Goal: Task Accomplishment & Management: Manage account settings

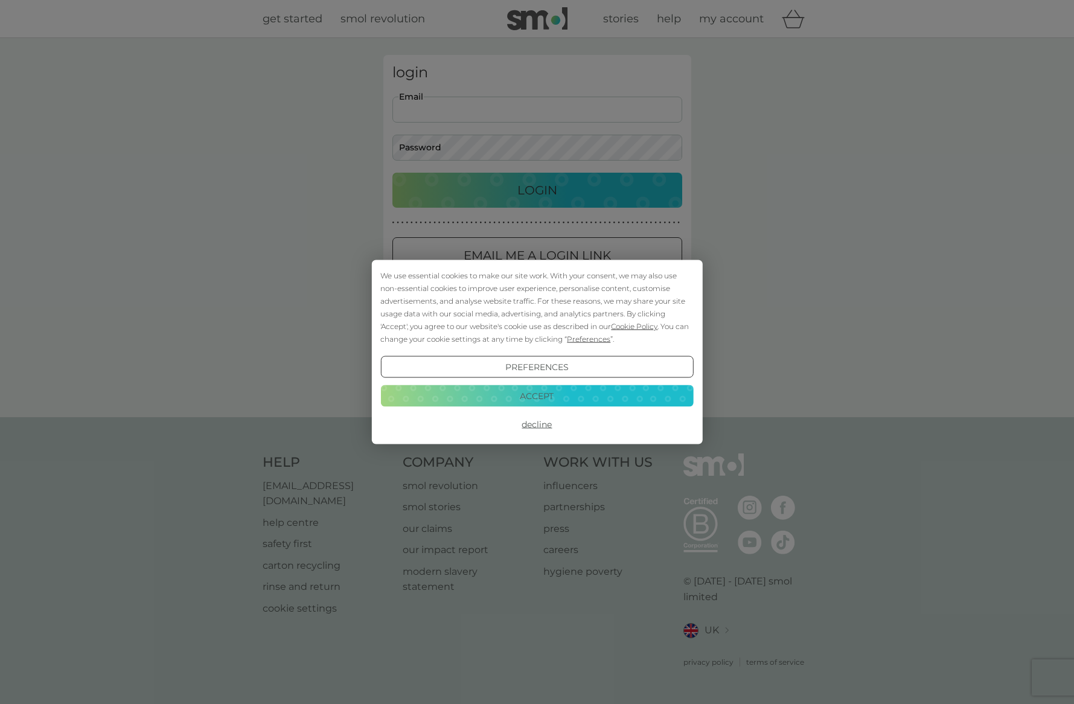
type input "[EMAIL_ADDRESS][DOMAIN_NAME]"
click at [567, 391] on button "Accept" at bounding box center [536, 396] width 313 height 22
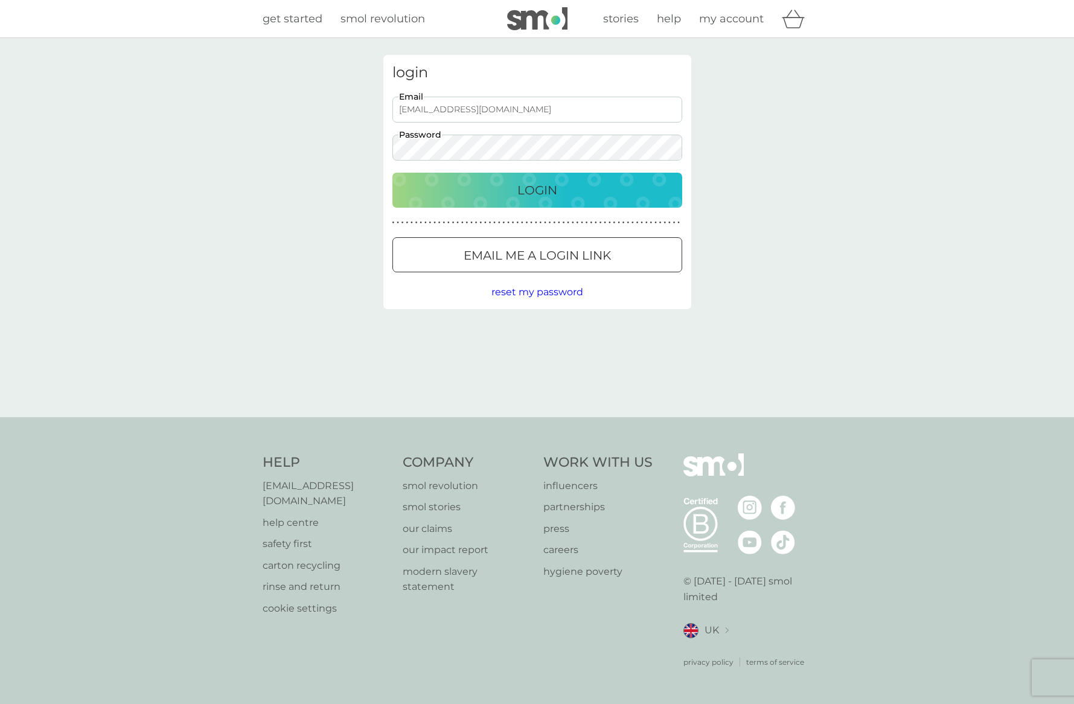
click at [564, 177] on button "Login" at bounding box center [537, 190] width 290 height 35
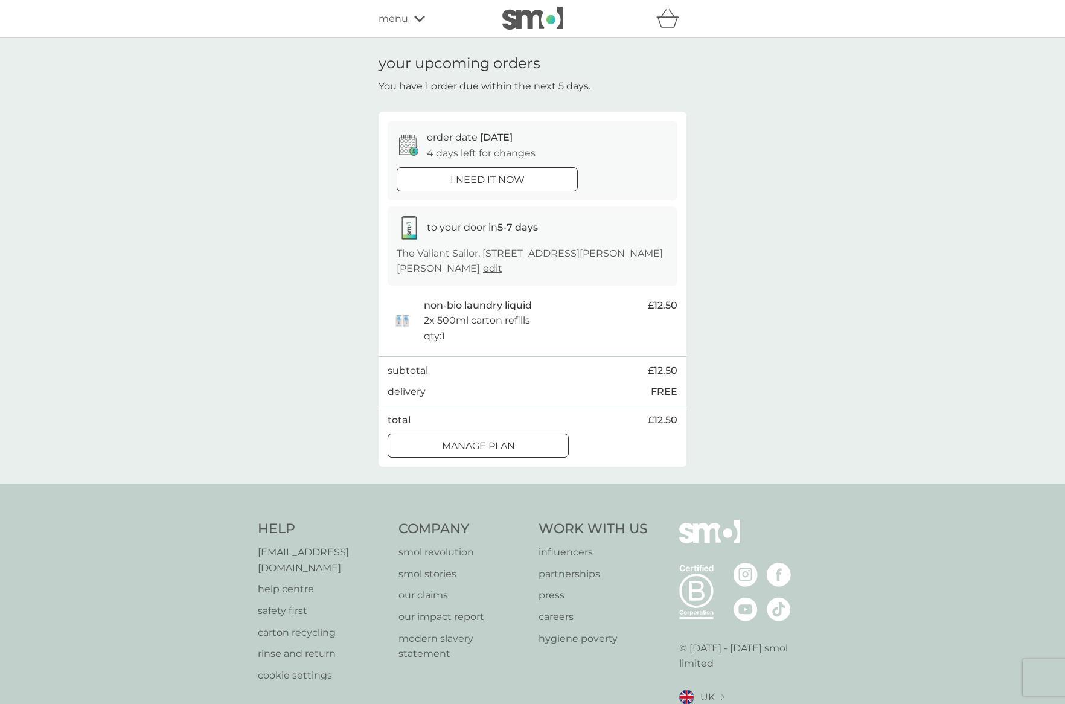
click at [528, 442] on div "Manage plan" at bounding box center [478, 446] width 180 height 16
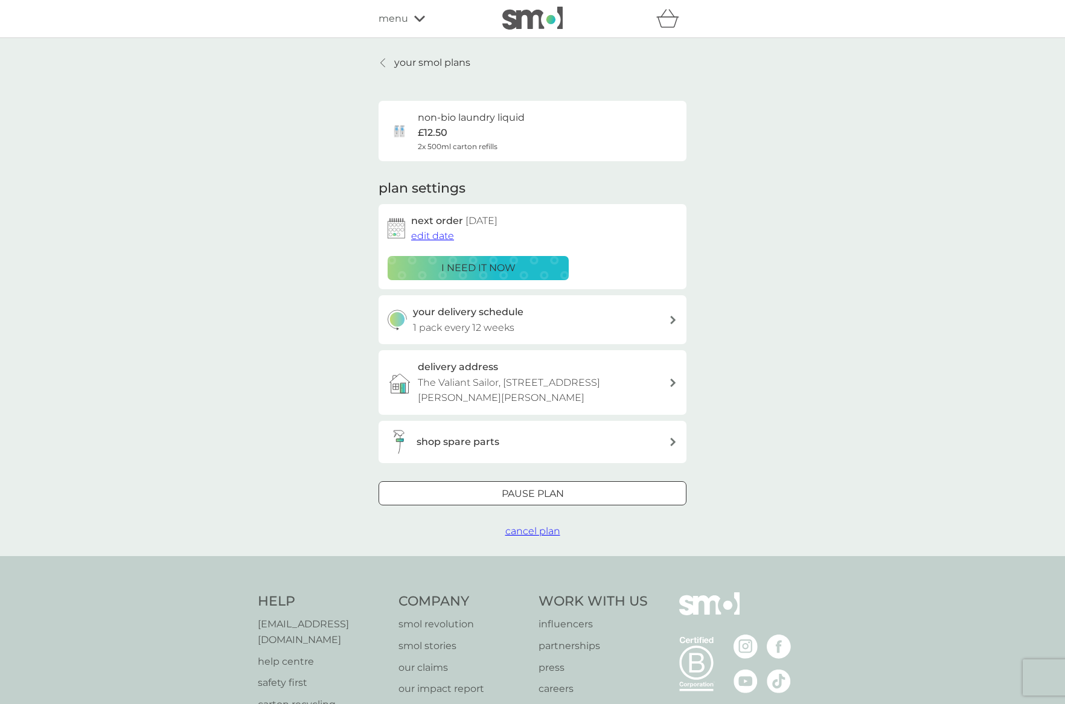
click at [441, 234] on span "edit date" at bounding box center [432, 235] width 43 height 11
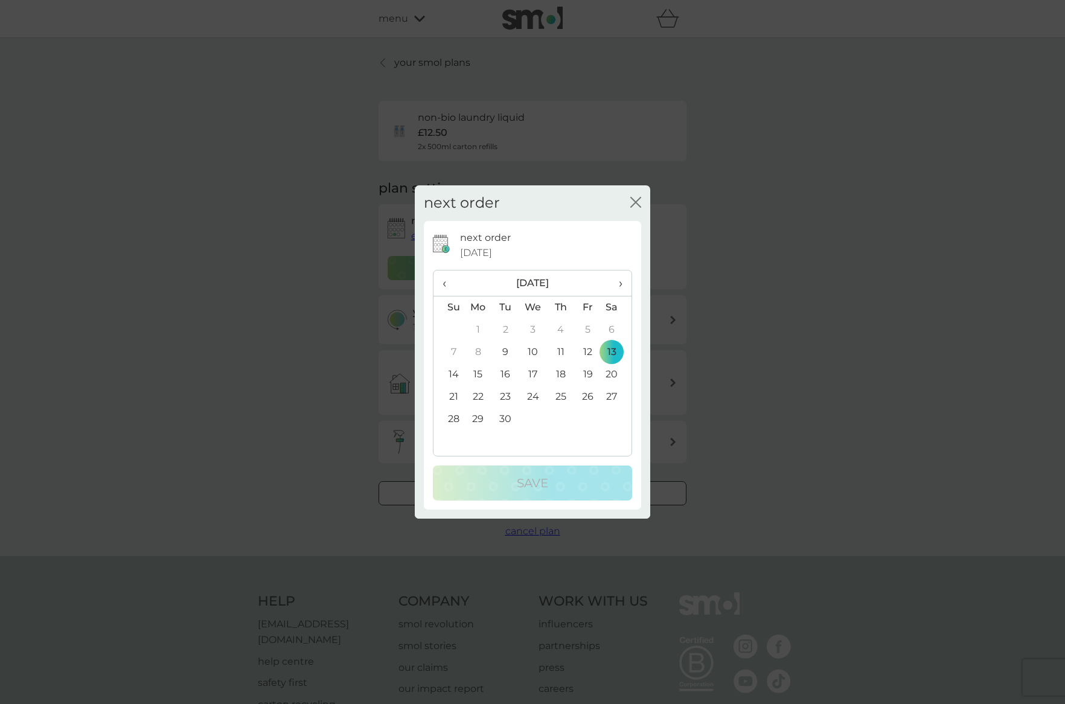
click at [622, 281] on span "›" at bounding box center [616, 282] width 12 height 25
click at [587, 328] on td "3" at bounding box center [587, 330] width 27 height 22
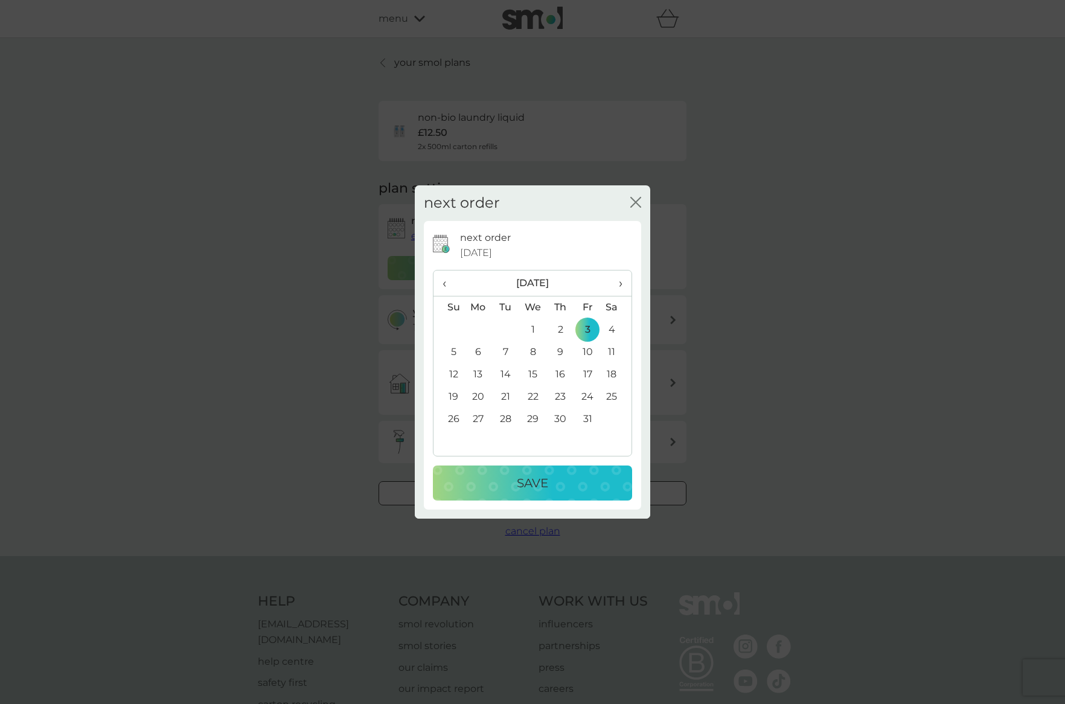
click at [567, 488] on div "Save" at bounding box center [532, 482] width 175 height 19
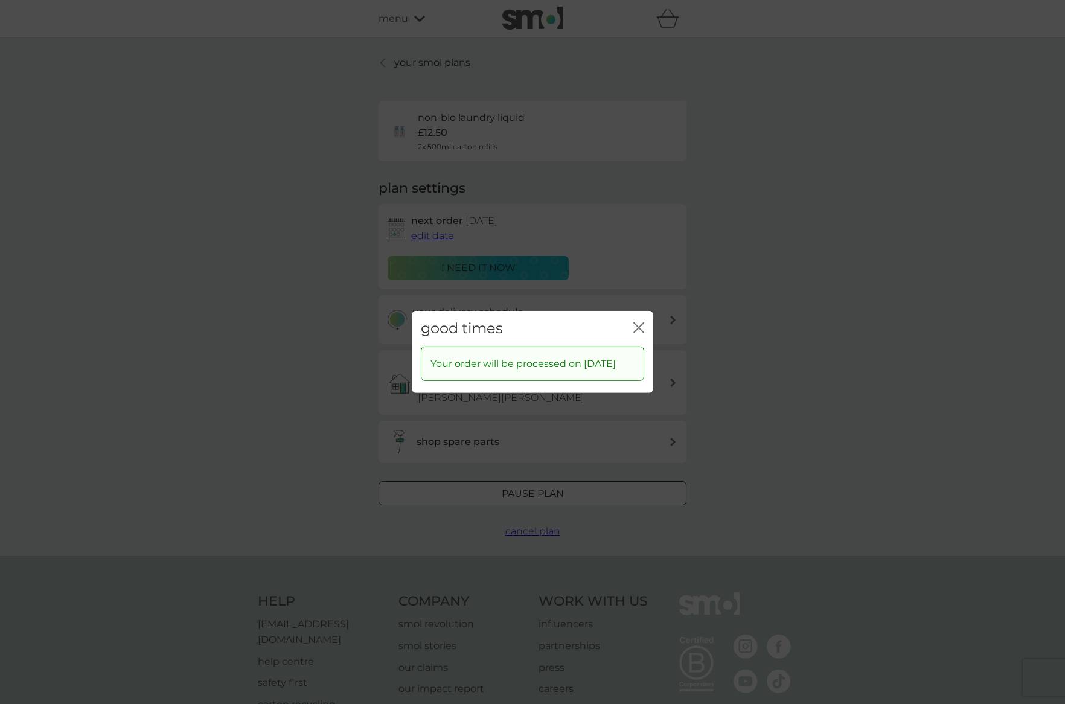
click at [638, 322] on icon "close" at bounding box center [638, 327] width 11 height 11
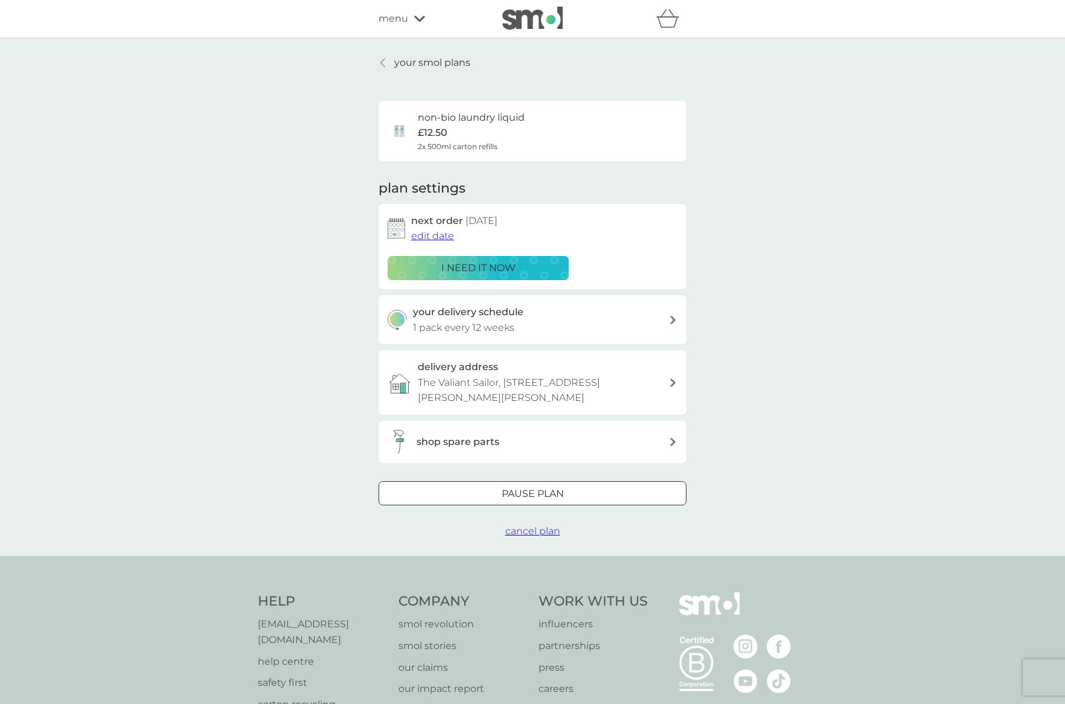
click at [602, 447] on div "shop spare parts" at bounding box center [528, 442] width 281 height 24
